Goal: Transaction & Acquisition: Purchase product/service

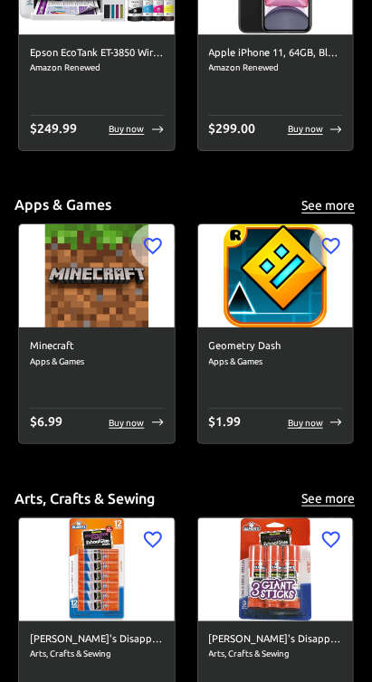
scroll to position [6780, 0]
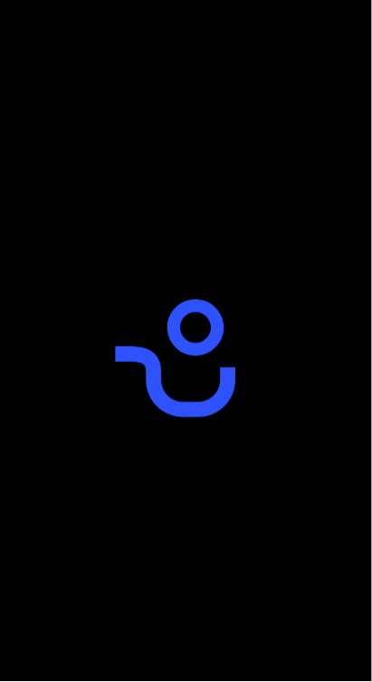
click at [309, 199] on div at bounding box center [186, 341] width 372 height 682
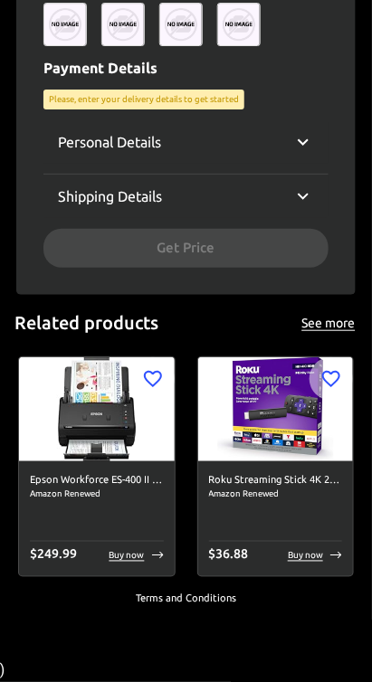
scroll to position [1731, 0]
click at [276, 237] on div "Personal Details Email Email Phone ​ Phone Fullname Fullname Shipping Details C…" at bounding box center [185, 193] width 285 height 147
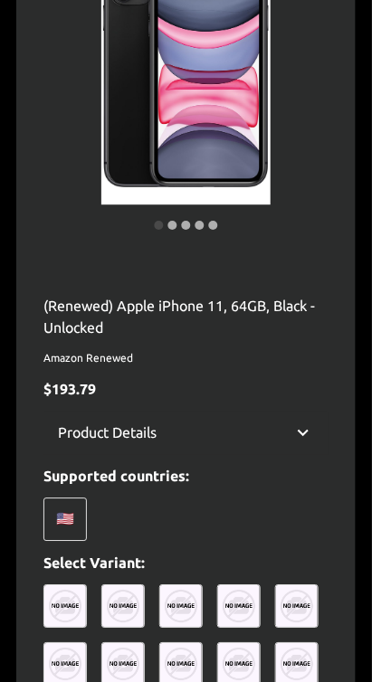
scroll to position [284, 0]
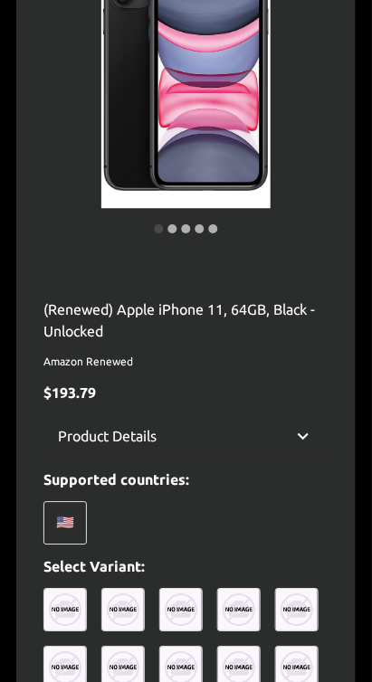
click at [71, 546] on div "🇺🇸" at bounding box center [64, 523] width 43 height 43
click at [58, 546] on div "🇺🇸" at bounding box center [64, 523] width 43 height 43
click at [71, 546] on div "🇺🇸" at bounding box center [64, 523] width 43 height 43
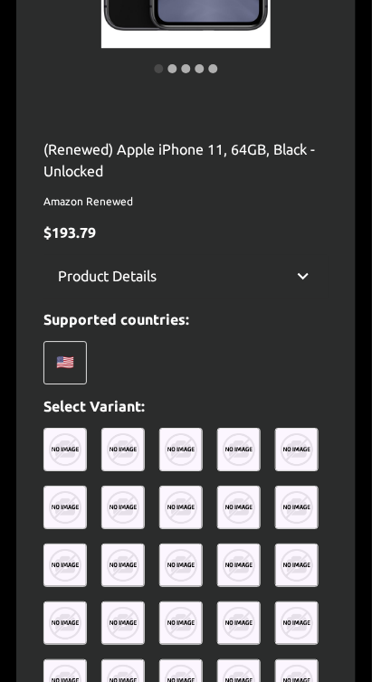
scroll to position [447, 0]
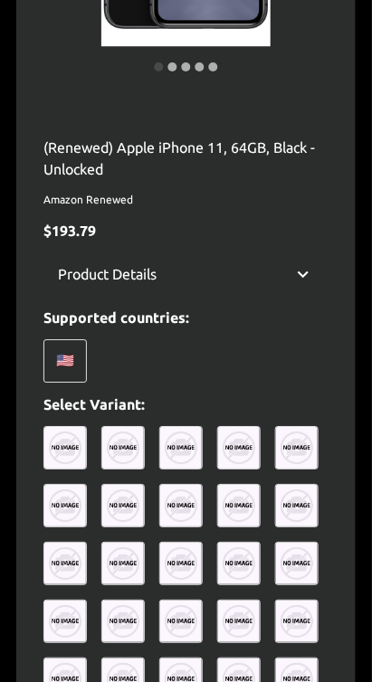
click at [179, 470] on img at bounding box center [180, 447] width 43 height 43
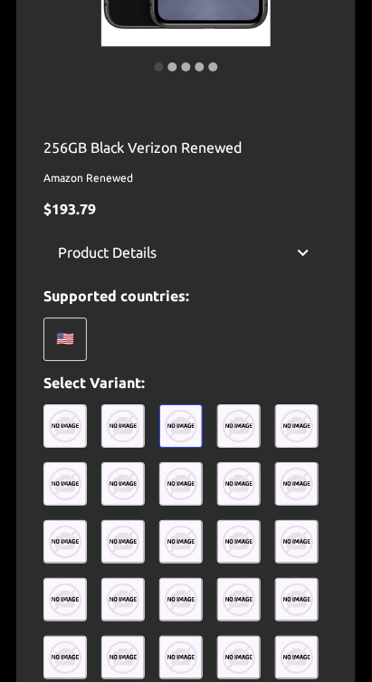
click at [71, 361] on div "🇺🇸" at bounding box center [64, 339] width 43 height 43
click at [219, 394] on p "Select Variant:" at bounding box center [185, 383] width 285 height 22
click at [177, 448] on img at bounding box center [180, 425] width 43 height 43
click at [125, 448] on img at bounding box center [122, 425] width 43 height 43
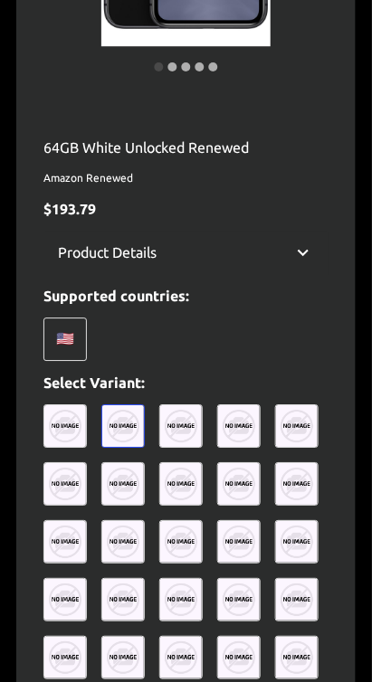
click at [81, 448] on img at bounding box center [64, 425] width 43 height 43
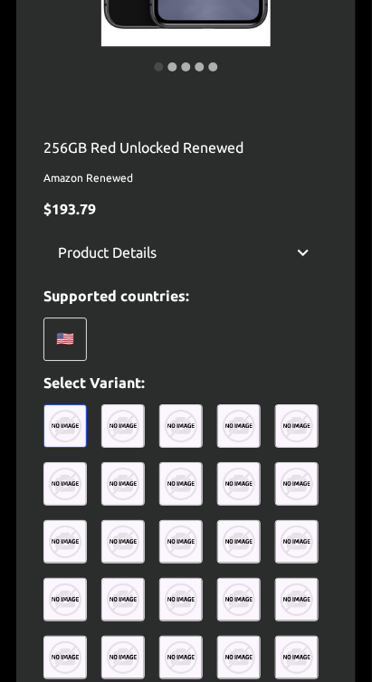
click at [114, 448] on img at bounding box center [122, 425] width 43 height 43
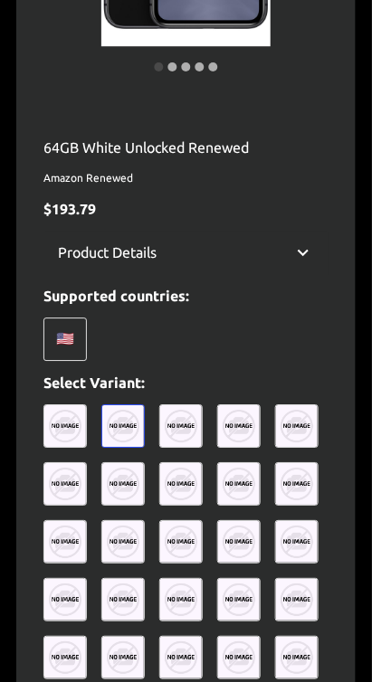
click at [69, 448] on img at bounding box center [64, 425] width 43 height 43
click at [72, 448] on img at bounding box center [64, 425] width 43 height 43
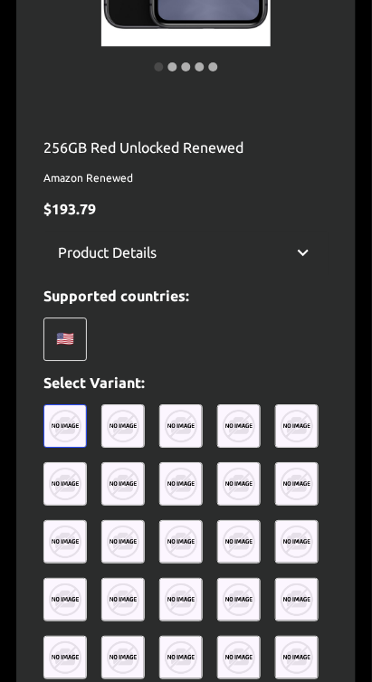
click at [69, 448] on img at bounding box center [64, 425] width 43 height 43
click at [75, 448] on img at bounding box center [64, 425] width 43 height 43
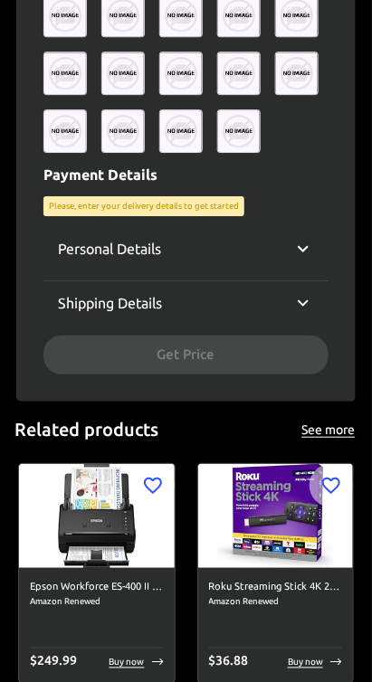
scroll to position [1546, 0]
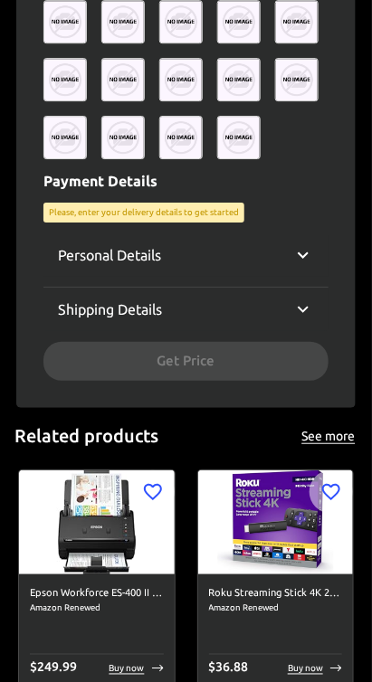
click at [228, 380] on div "Personal Details Email Email Phone ​ Phone Fullname Fullname Shipping Details C…" at bounding box center [185, 306] width 285 height 147
click at [293, 320] on icon at bounding box center [303, 310] width 22 height 22
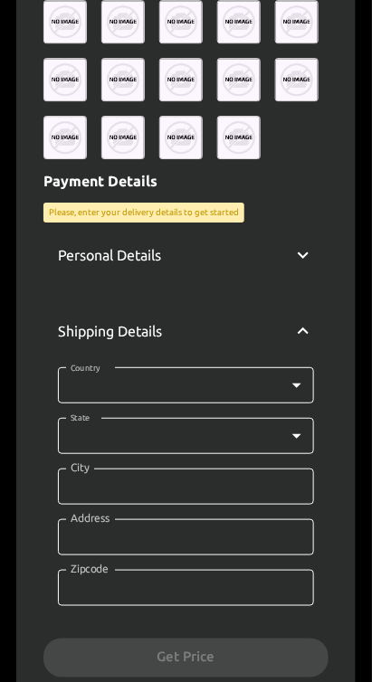
click at [309, 266] on icon at bounding box center [303, 255] width 22 height 22
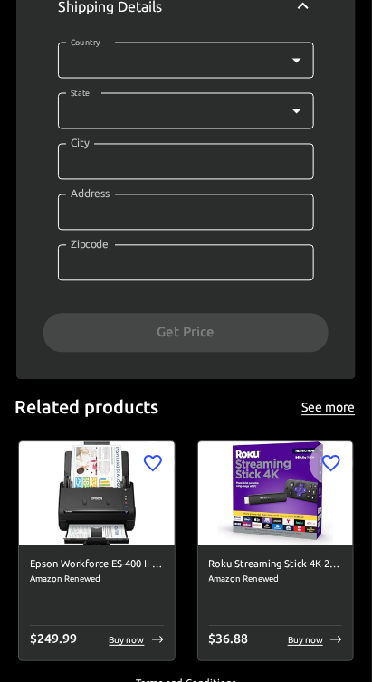
scroll to position [2203, 0]
